Goal: Task Accomplishment & Management: Manage account settings

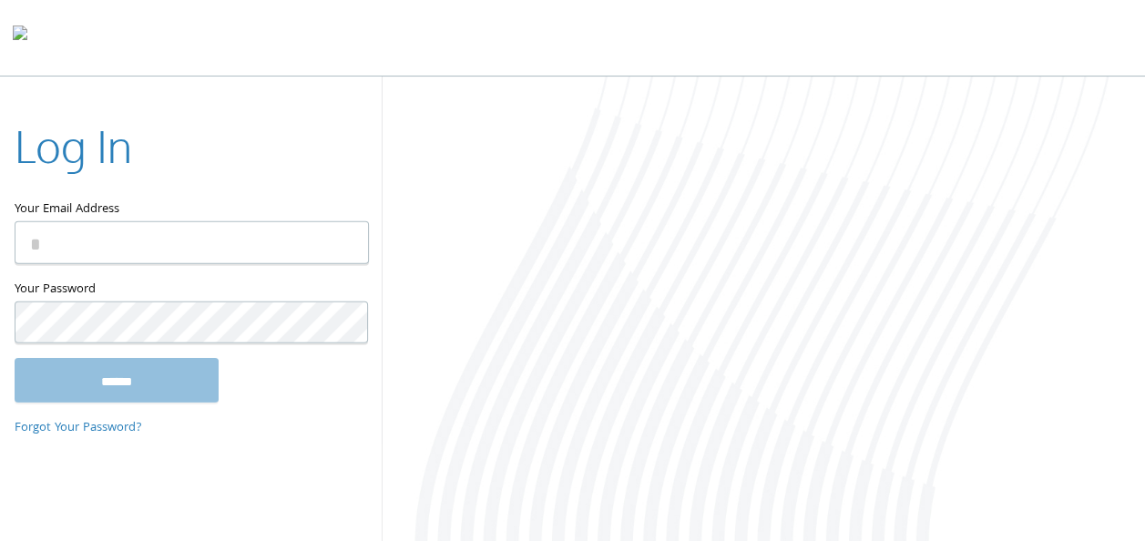
click at [346, 247] on keeper-lock "Open Keeper Popup" at bounding box center [343, 242] width 22 height 22
type input "**********"
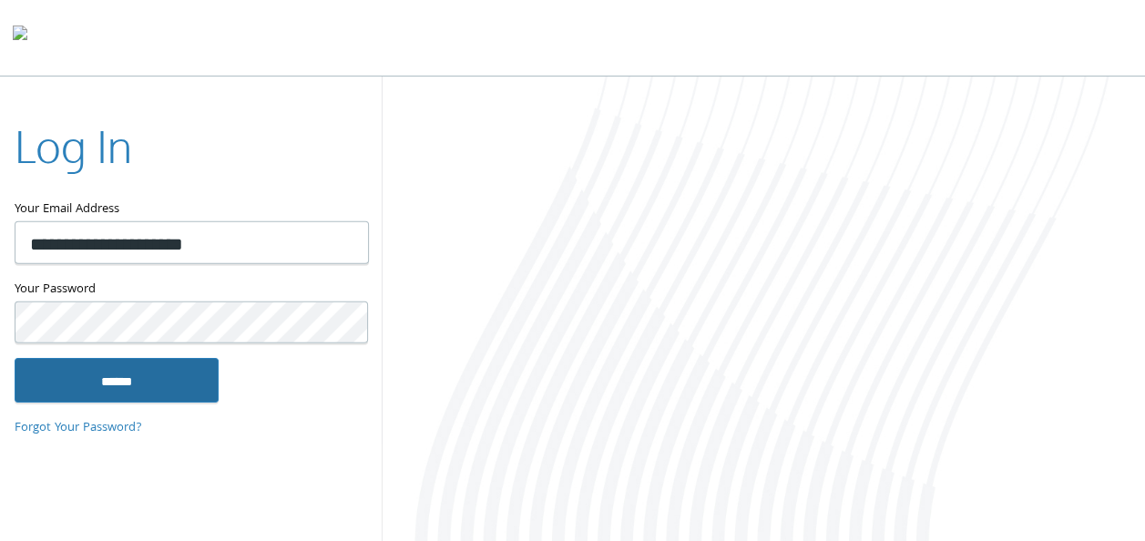
click at [139, 374] on input "******" at bounding box center [117, 380] width 204 height 44
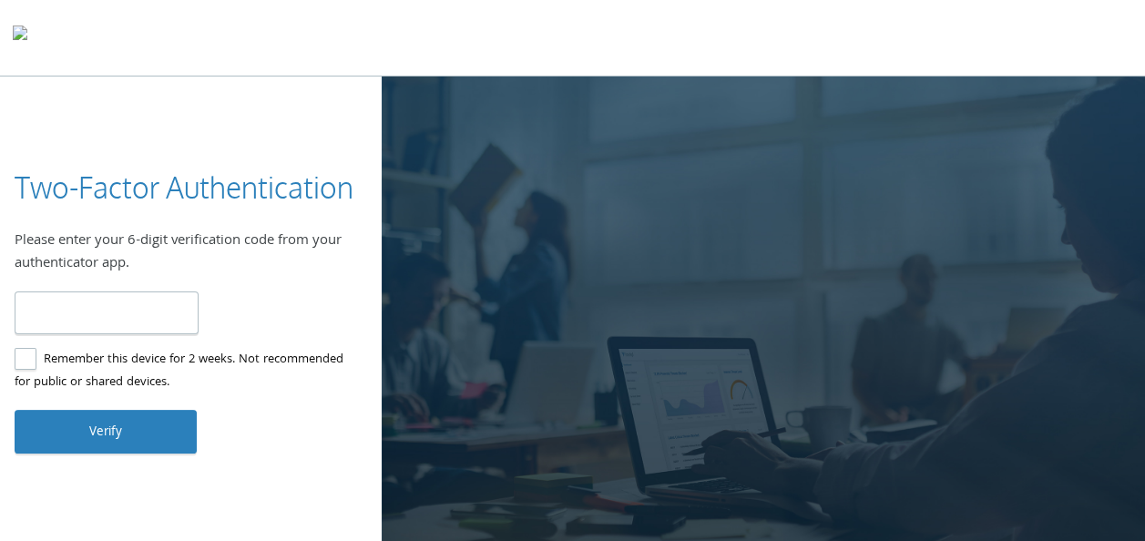
type input "******"
